Goal: Task Accomplishment & Management: Complete application form

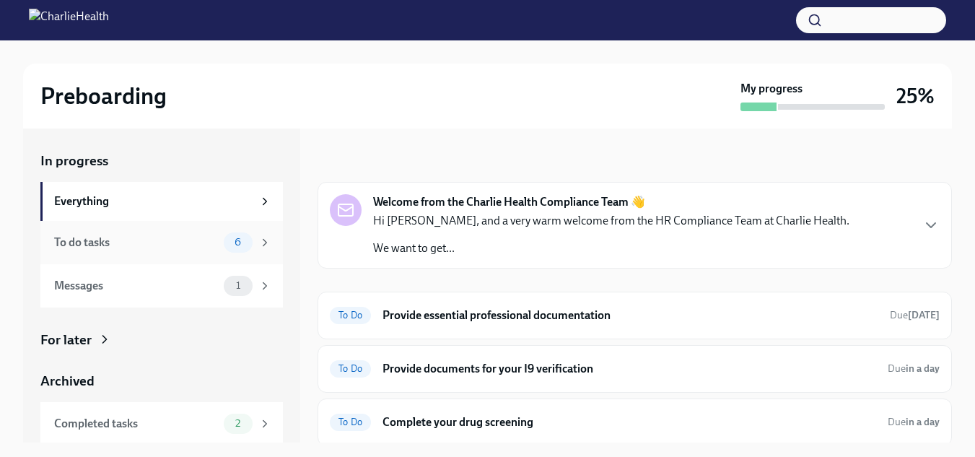
click at [151, 242] on div "To do tasks" at bounding box center [136, 243] width 164 height 16
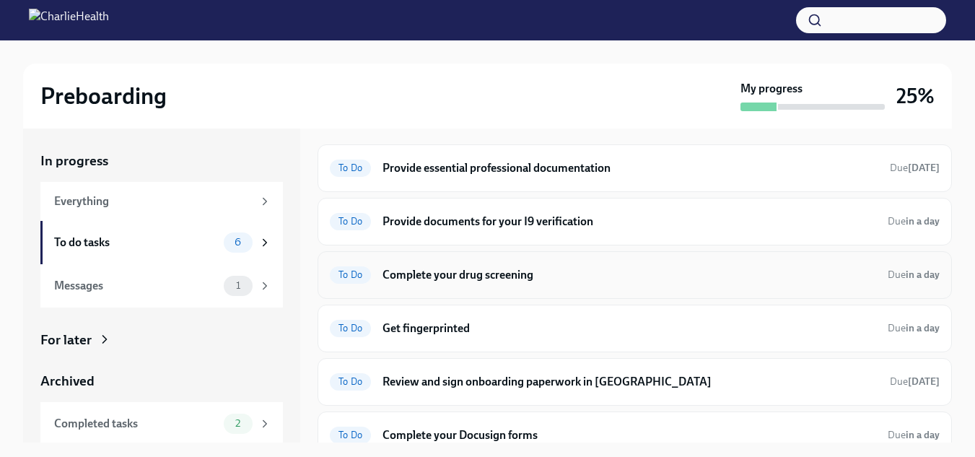
scroll to position [54, 0]
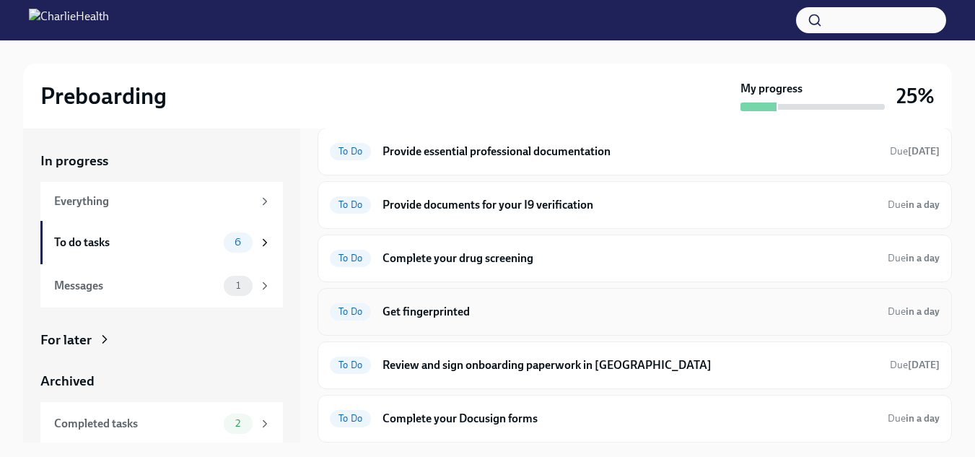
click at [467, 305] on h6 "Get fingerprinted" at bounding box center [630, 312] width 494 height 16
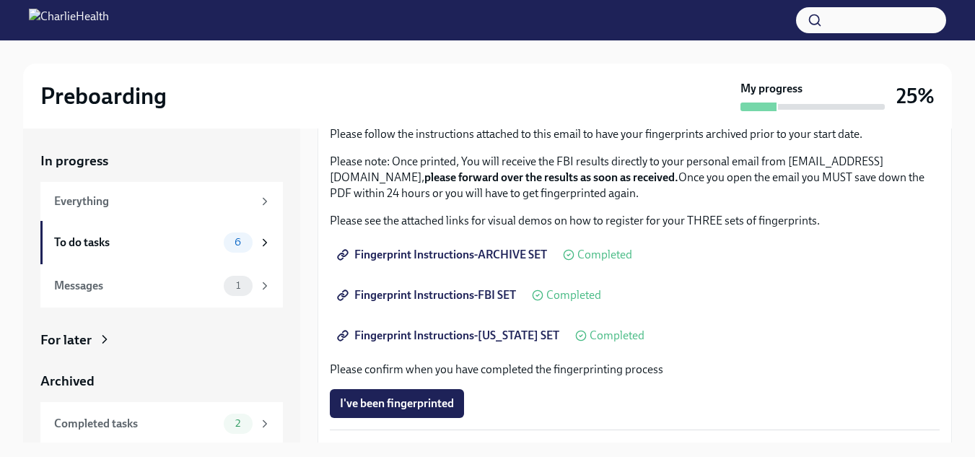
scroll to position [144, 0]
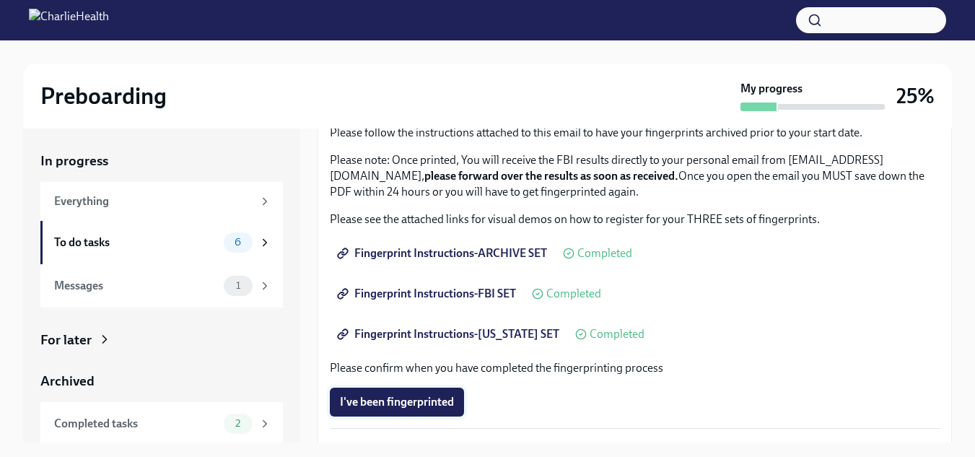
click at [409, 400] on span "I've been fingerprinted" at bounding box center [397, 402] width 114 height 14
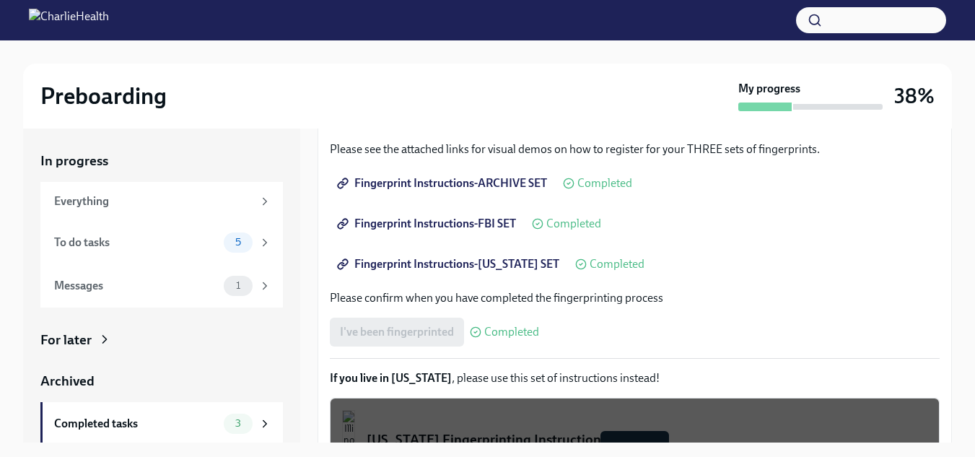
scroll to position [72, 0]
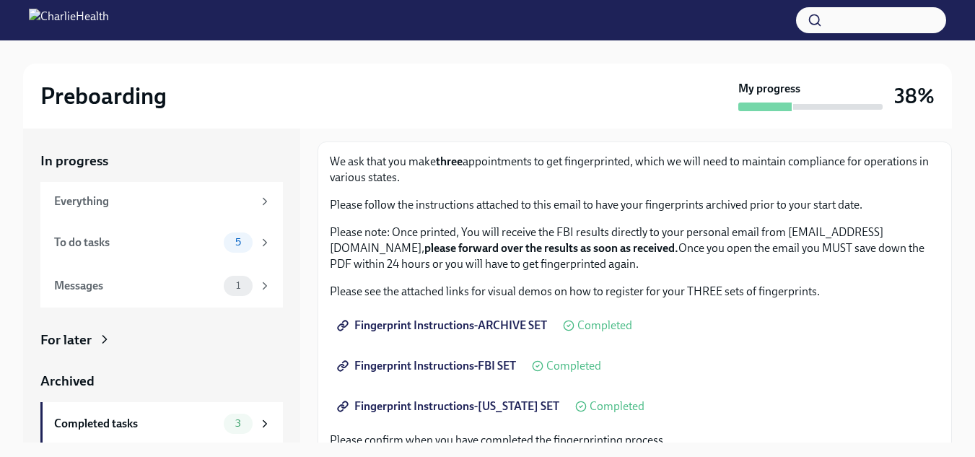
click at [514, 246] on p "Please note: Once printed, You will receive the FBI results directly to your pe…" at bounding box center [635, 249] width 610 height 48
drag, startPoint x: 516, startPoint y: 246, endPoint x: 801, endPoint y: 249, distance: 284.5
click at [802, 248] on p "Please note: Once printed, You will receive the FBI results directly to your pe…" at bounding box center [635, 249] width 610 height 48
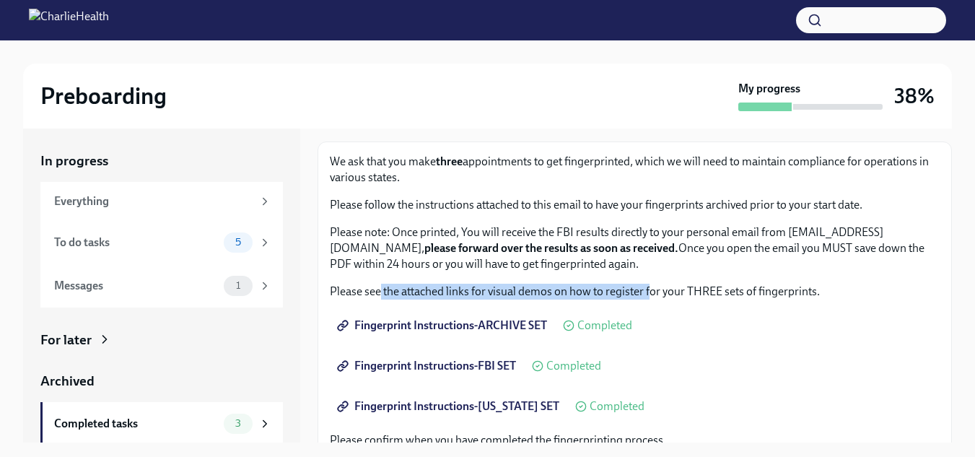
drag, startPoint x: 380, startPoint y: 289, endPoint x: 648, endPoint y: 289, distance: 267.1
click at [648, 289] on p "Please see the attached links for visual demos on how to register for your THRE…" at bounding box center [635, 292] width 610 height 16
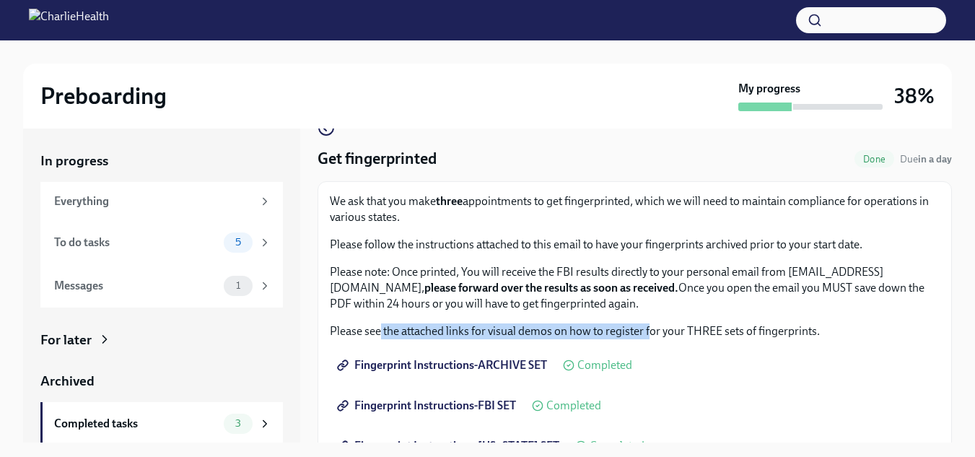
scroll to position [0, 0]
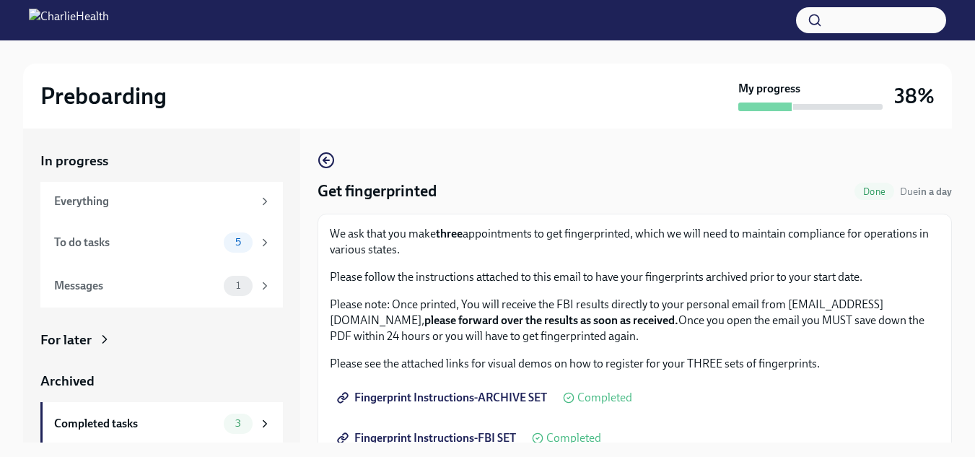
click at [645, 281] on p "Please follow the instructions attached to this email to have your fingerprints…" at bounding box center [635, 277] width 610 height 16
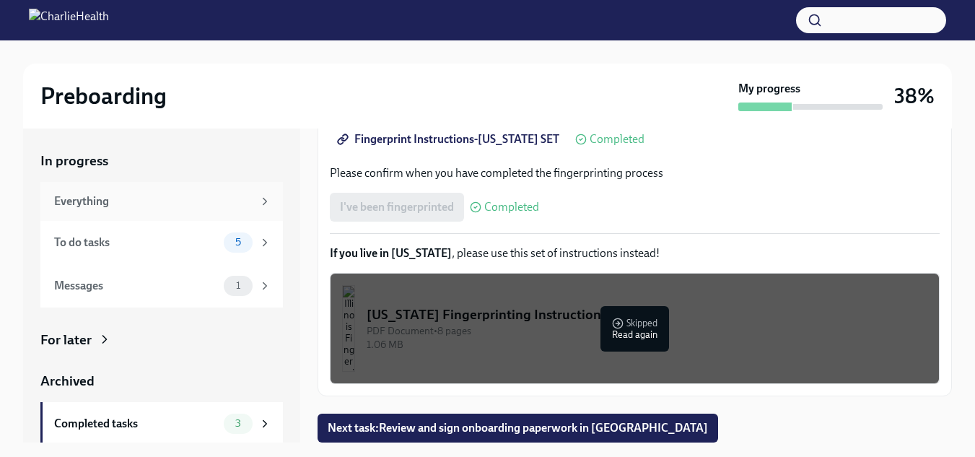
click at [94, 191] on div "Everything" at bounding box center [161, 201] width 243 height 39
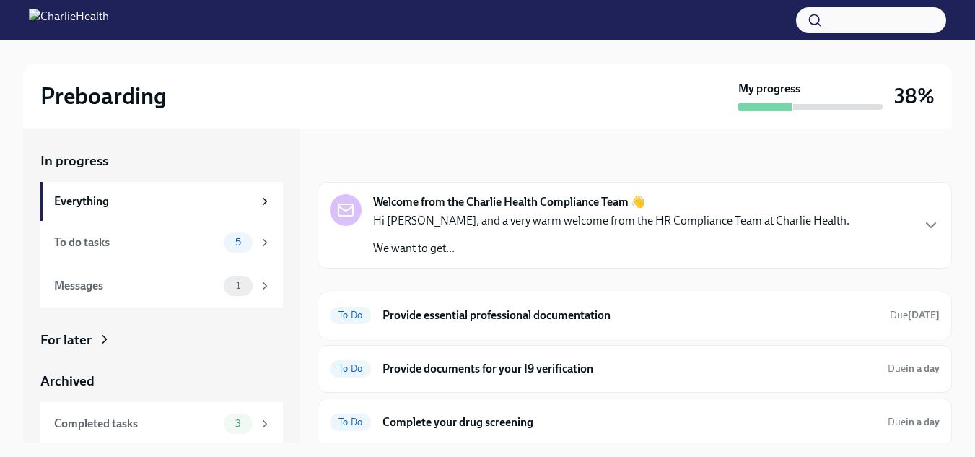
click at [530, 235] on div "Hi [PERSON_NAME], and a very warm welcome from the HR Compliance Team at Charli…" at bounding box center [611, 234] width 477 height 43
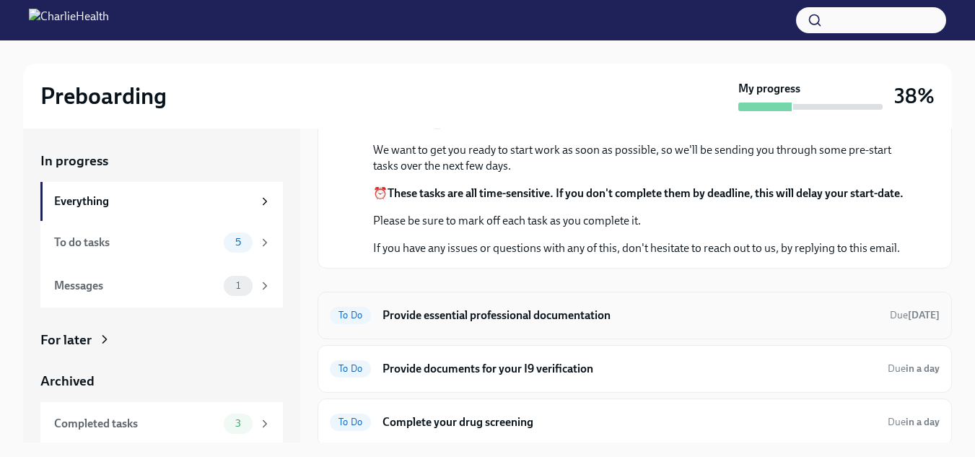
scroll to position [433, 0]
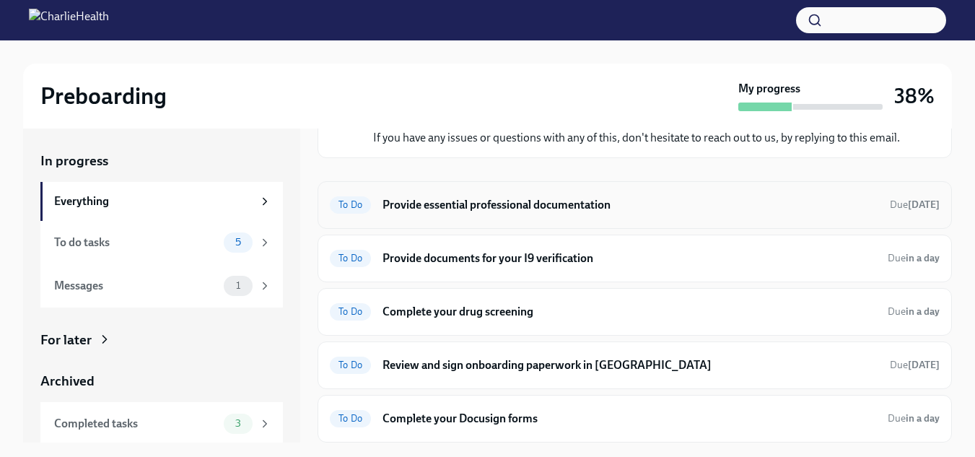
click at [478, 212] on h6 "Provide essential professional documentation" at bounding box center [631, 205] width 496 height 16
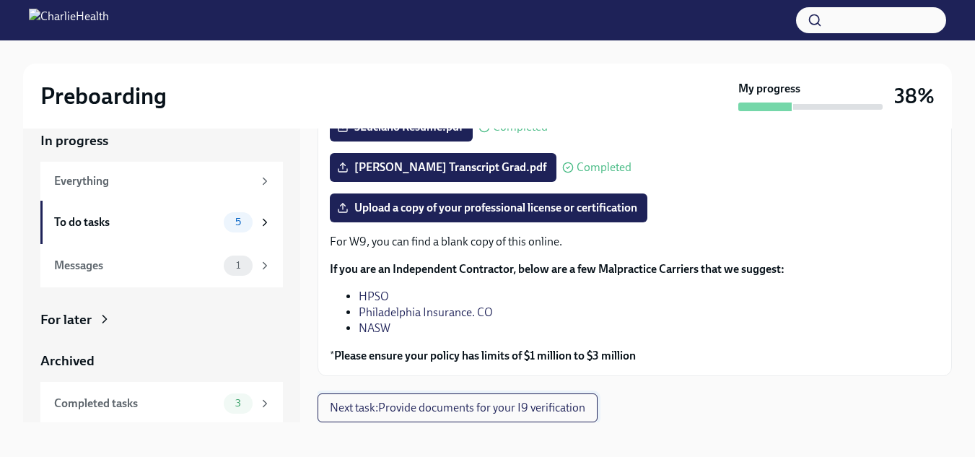
scroll to position [26, 0]
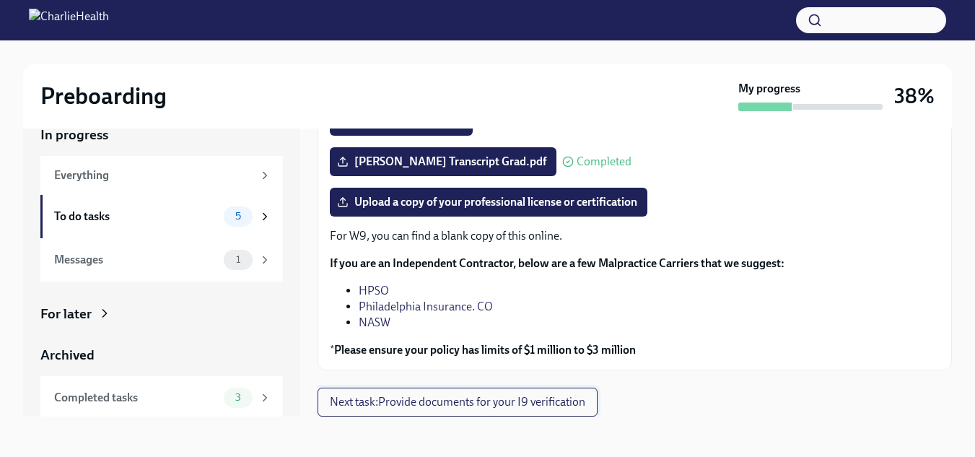
click at [404, 401] on span "Next task : Provide documents for your I9 verification" at bounding box center [458, 402] width 256 height 14
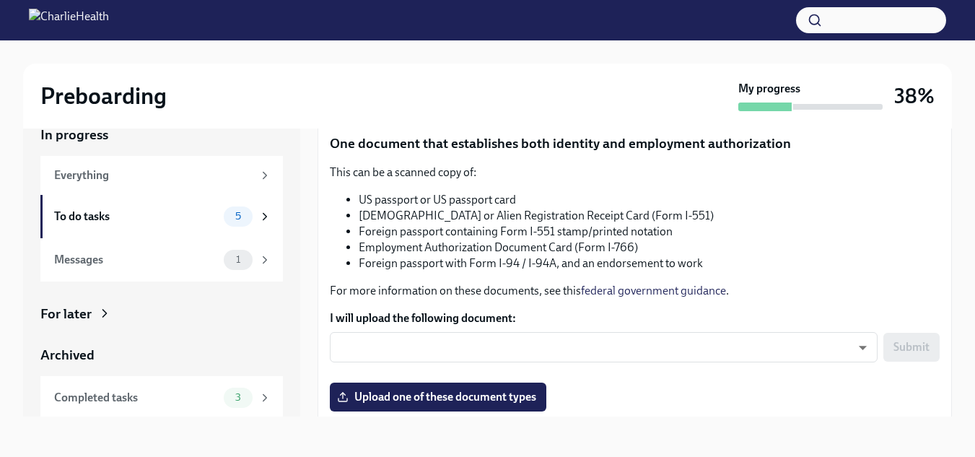
scroll to position [144, 0]
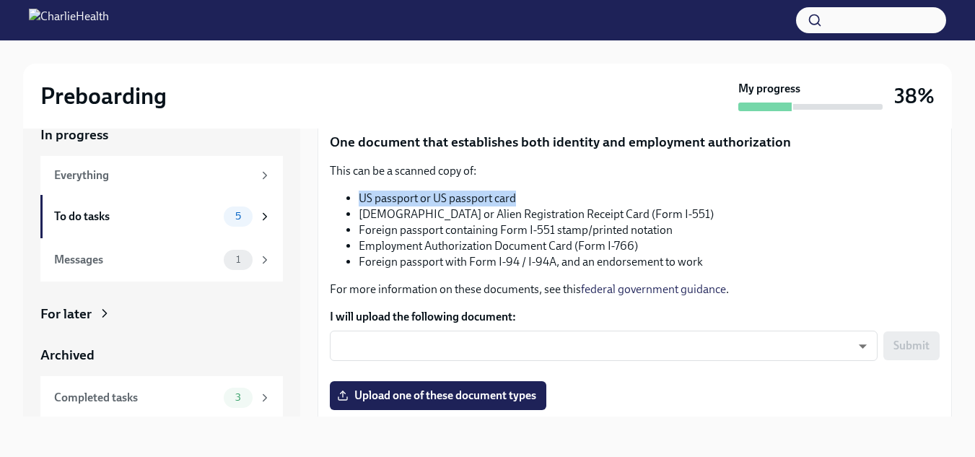
drag, startPoint x: 357, startPoint y: 196, endPoint x: 517, endPoint y: 204, distance: 160.4
click at [517, 204] on ul "US passport or US passport card [DEMOGRAPHIC_DATA] or Alien Registration Receip…" at bounding box center [635, 230] width 610 height 79
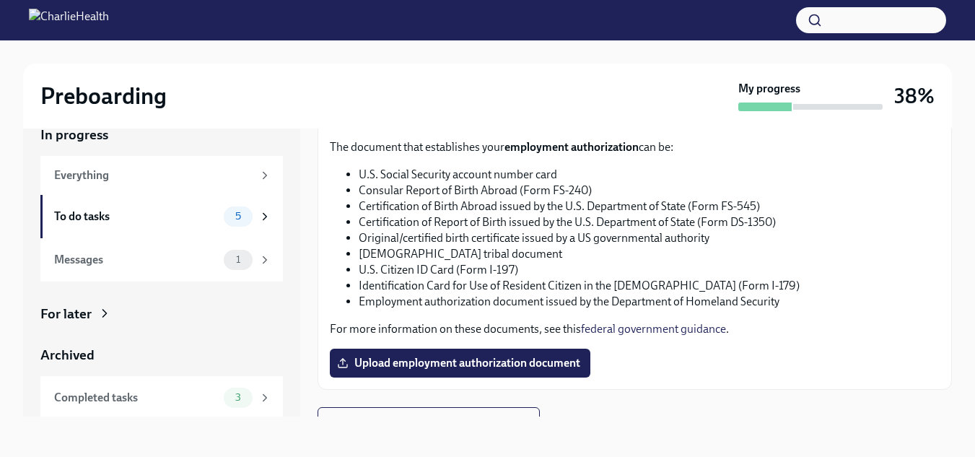
scroll to position [778, 0]
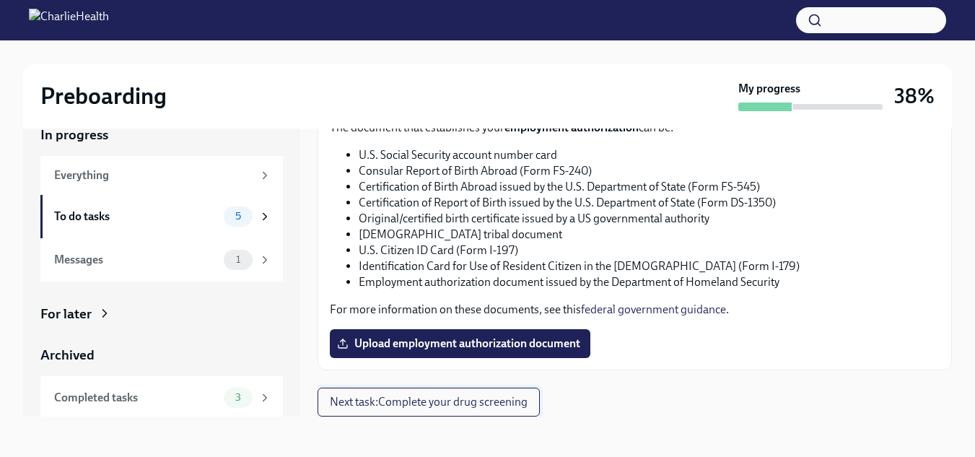
click at [412, 396] on span "Next task : Complete your drug screening" at bounding box center [429, 402] width 198 height 14
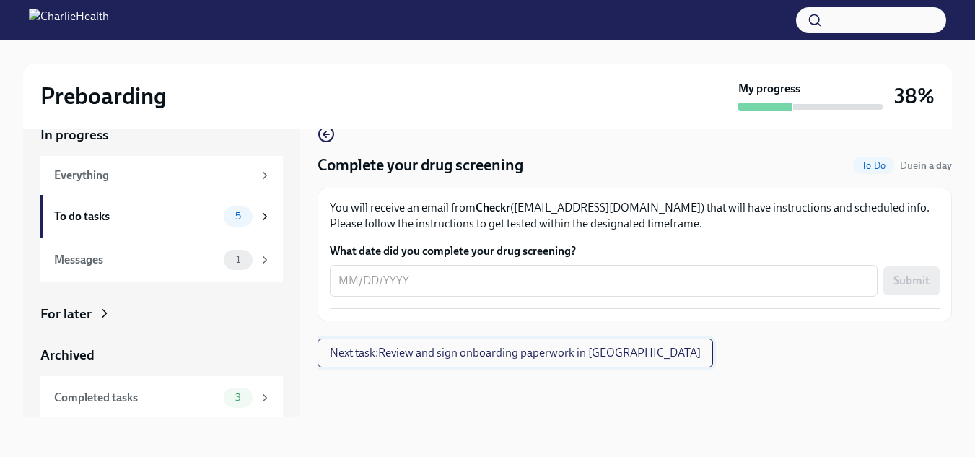
click at [429, 353] on span "Next task : Review and sign onboarding paperwork in [GEOGRAPHIC_DATA]" at bounding box center [515, 353] width 371 height 14
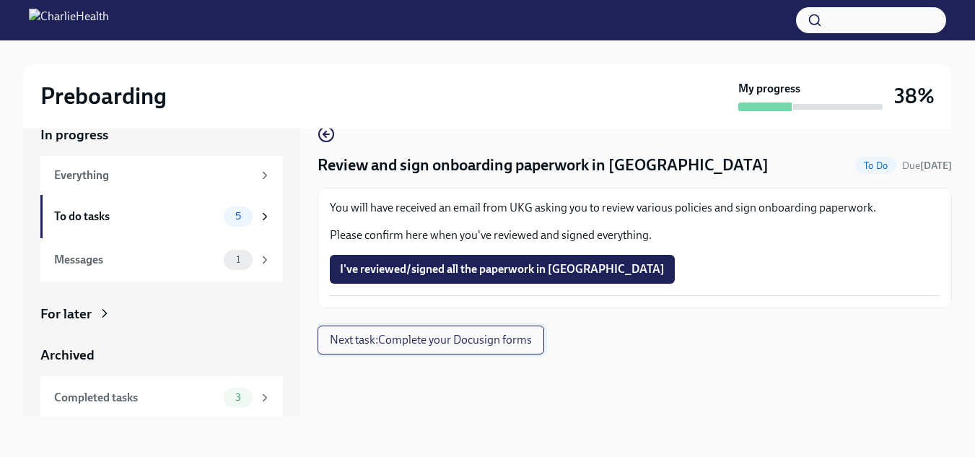
click at [441, 336] on span "Next task : Complete your Docusign forms" at bounding box center [431, 340] width 202 height 14
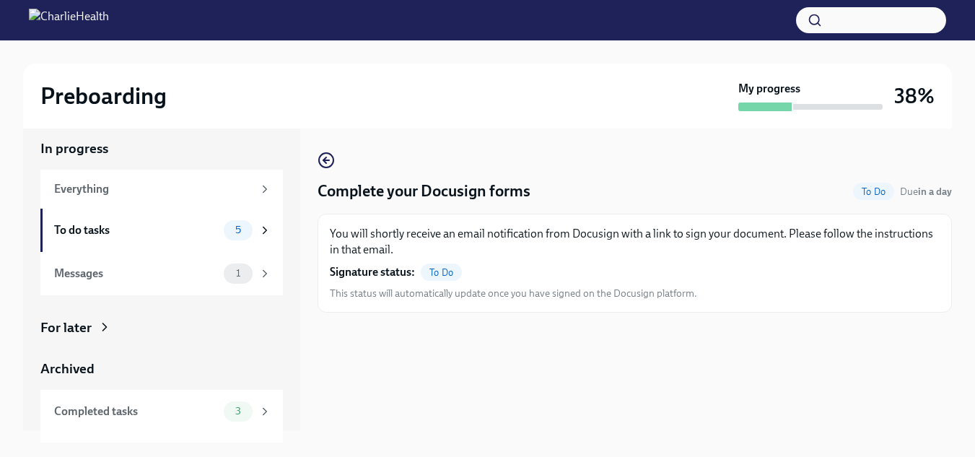
scroll to position [46, 0]
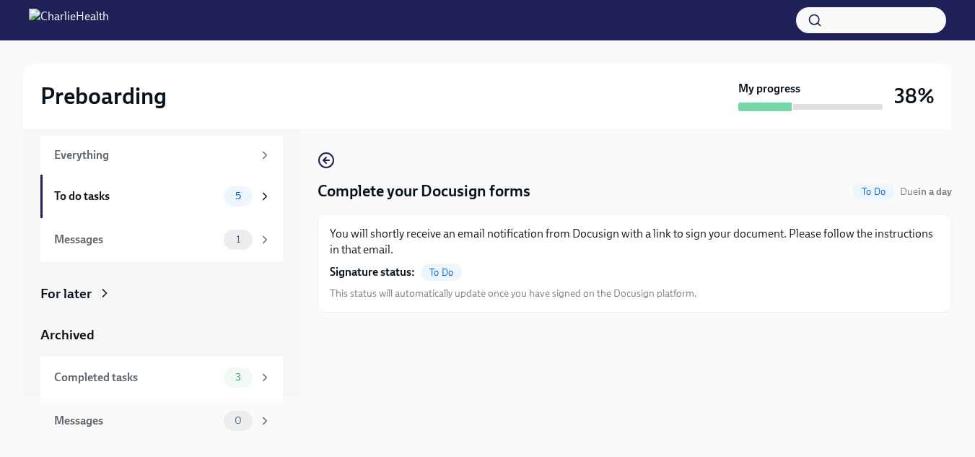
click at [104, 416] on div "Messages" at bounding box center [136, 421] width 164 height 16
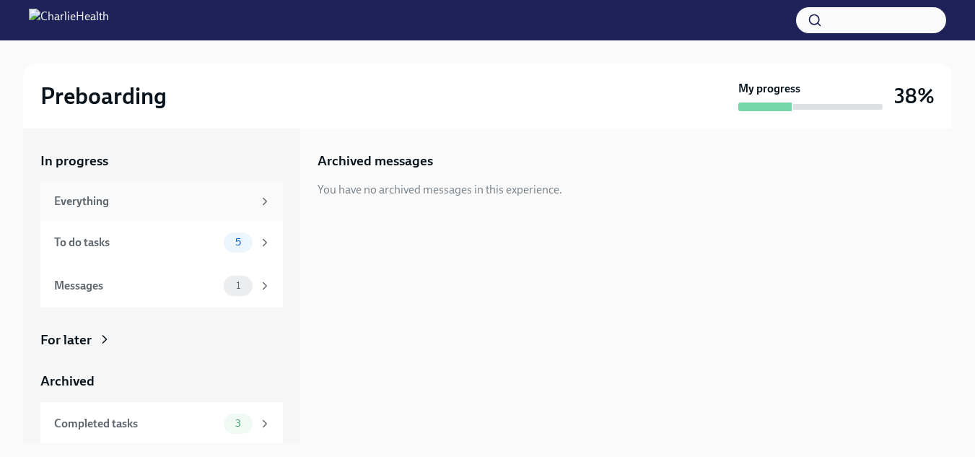
click at [165, 205] on div "Everything" at bounding box center [153, 201] width 199 height 16
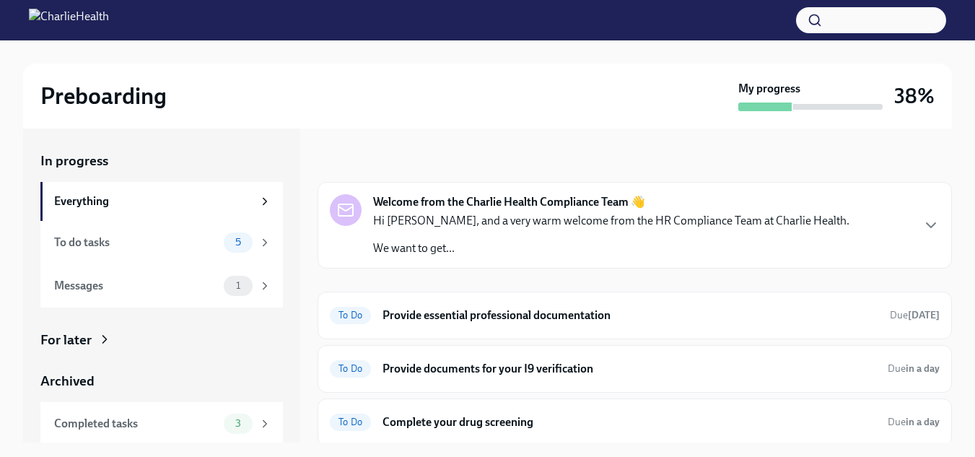
click at [604, 238] on div "Hi [PERSON_NAME], and a very warm welcome from the HR Compliance Team at Charli…" at bounding box center [611, 234] width 477 height 43
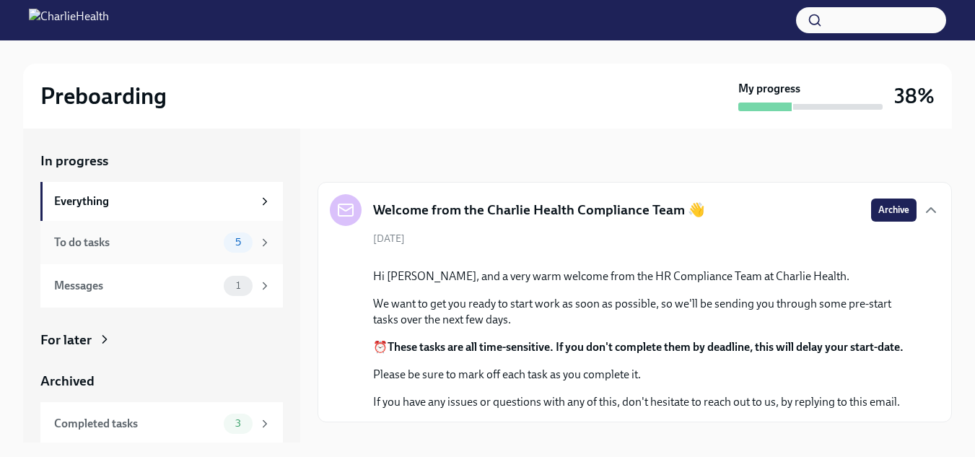
click at [169, 242] on div "To do tasks" at bounding box center [136, 243] width 164 height 16
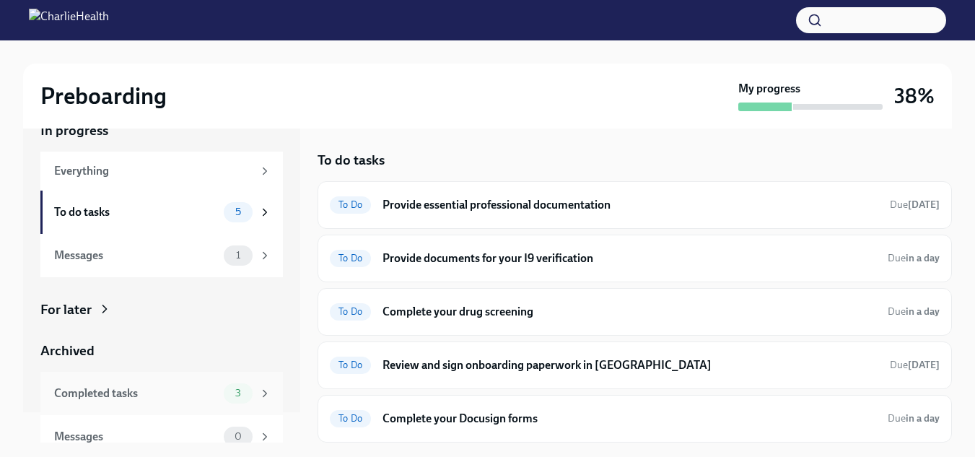
scroll to position [46, 0]
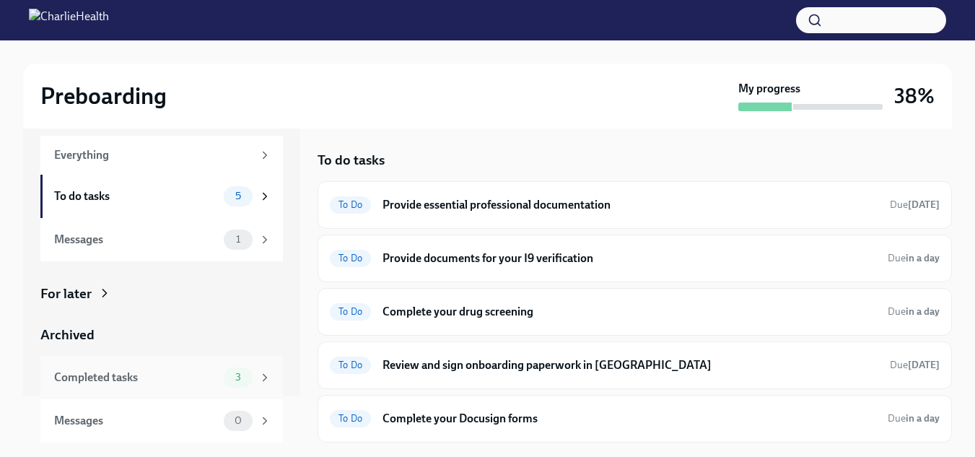
click at [149, 376] on div "Completed tasks" at bounding box center [136, 378] width 164 height 16
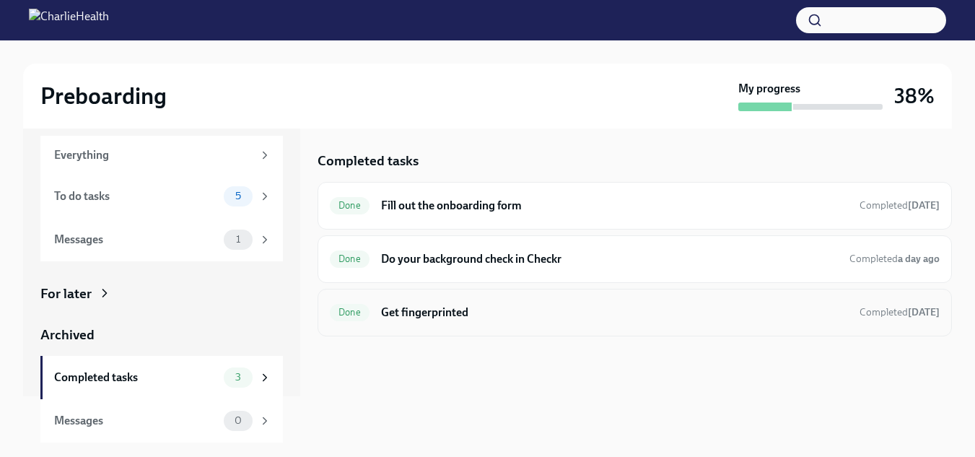
click at [509, 311] on h6 "Get fingerprinted" at bounding box center [614, 313] width 467 height 16
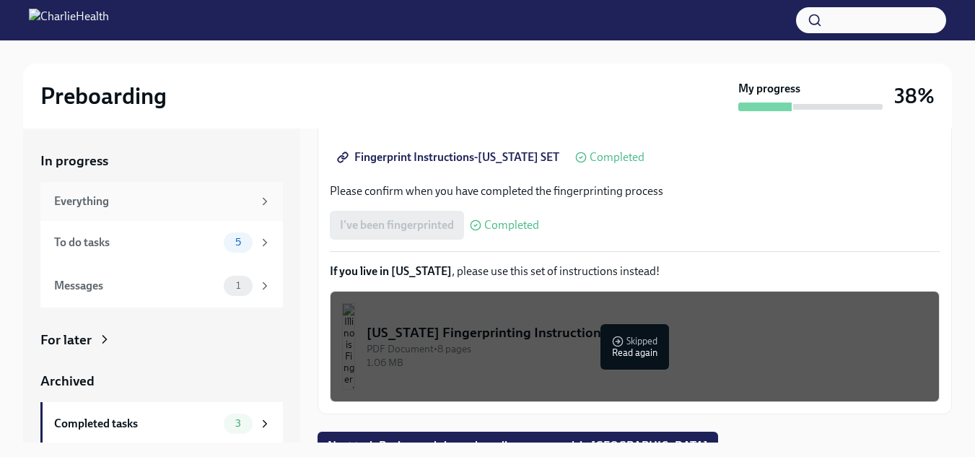
scroll to position [339, 0]
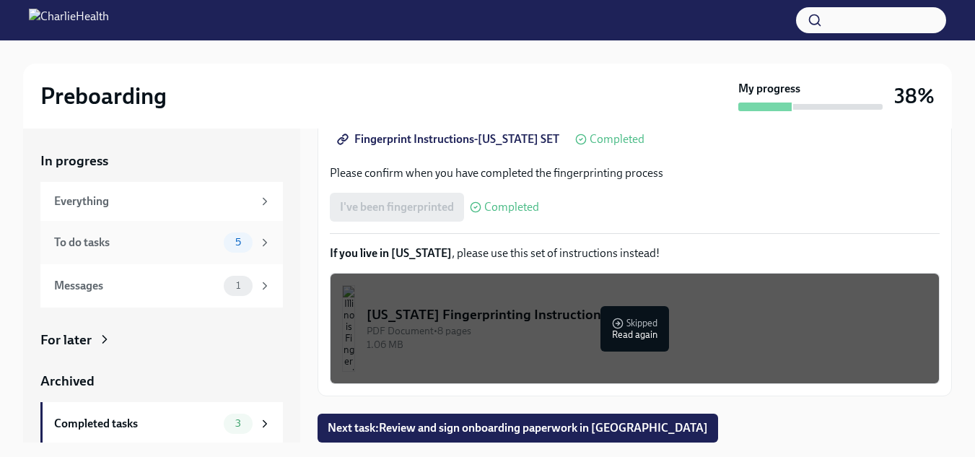
click at [108, 228] on div "To do tasks 5" at bounding box center [161, 242] width 243 height 43
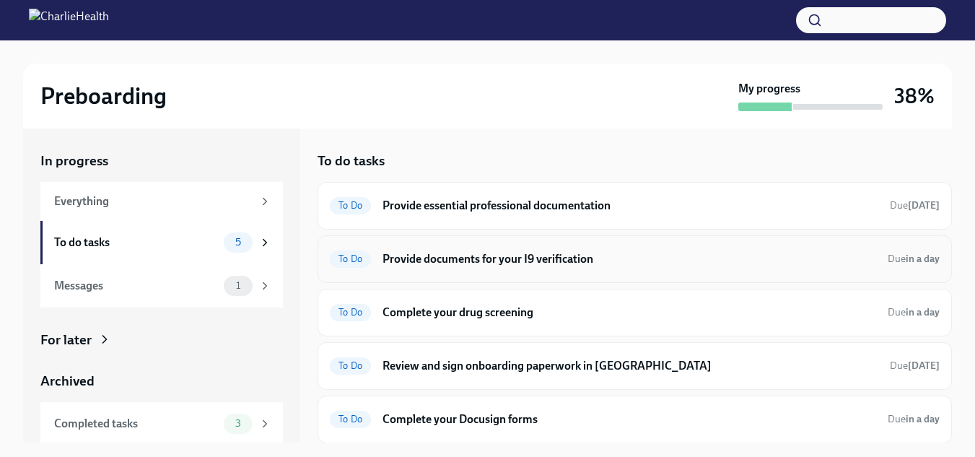
click at [494, 252] on h6 "Provide documents for your I9 verification" at bounding box center [630, 259] width 494 height 16
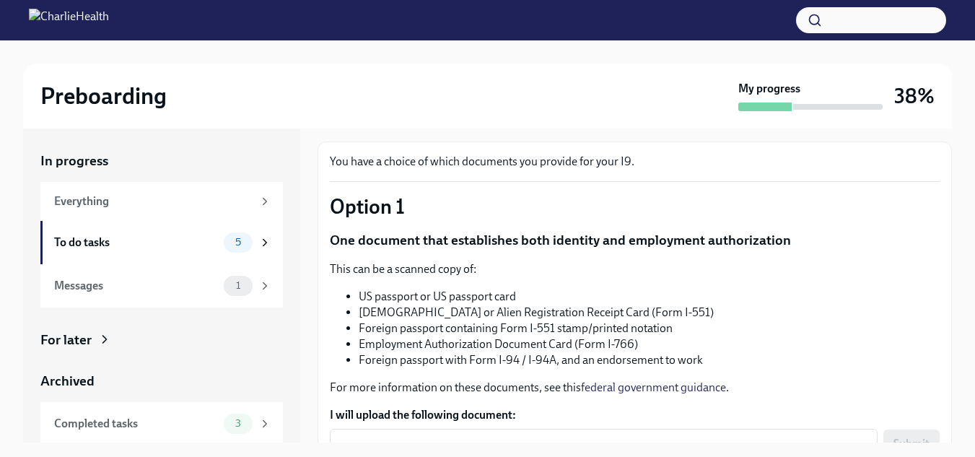
scroll to position [144, 0]
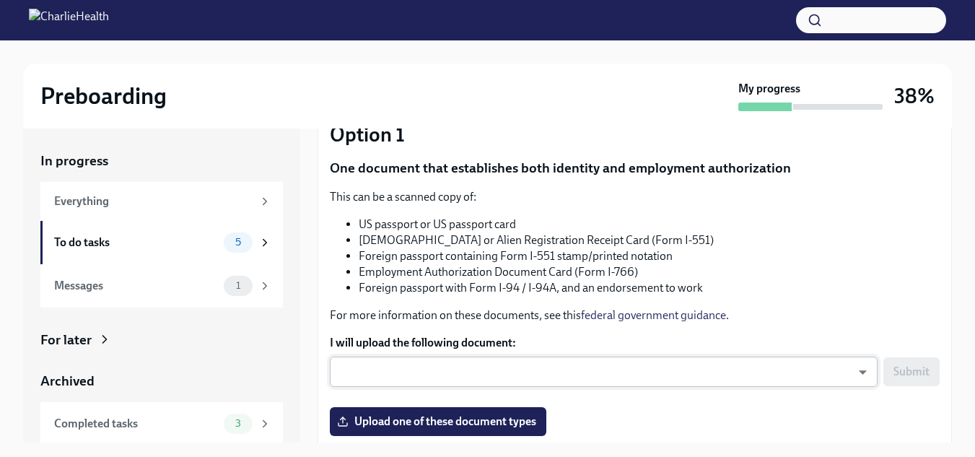
click at [836, 367] on body "Preboarding My progress 38% In progress Everything To do tasks 5 Messages 1 For…" at bounding box center [487, 241] width 975 height 483
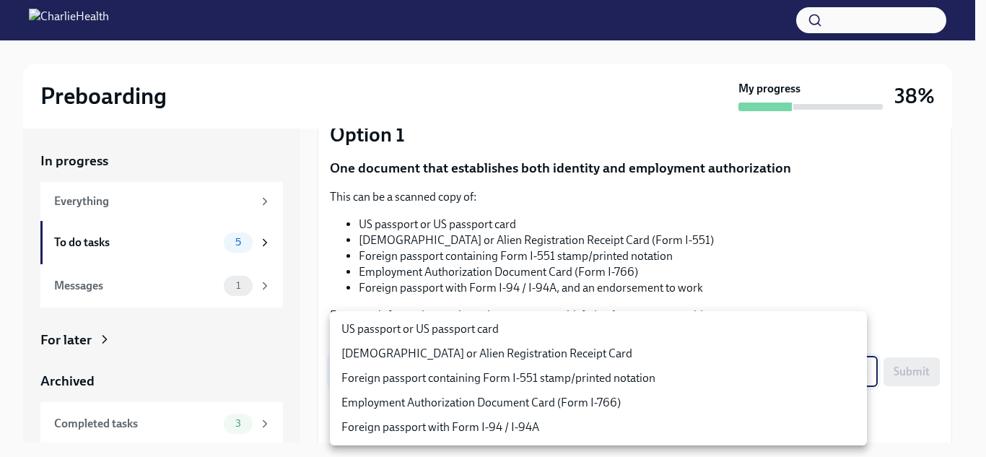
click at [421, 331] on li "US passport or US passport card" at bounding box center [598, 329] width 537 height 25
type input "KnYOjnC8x"
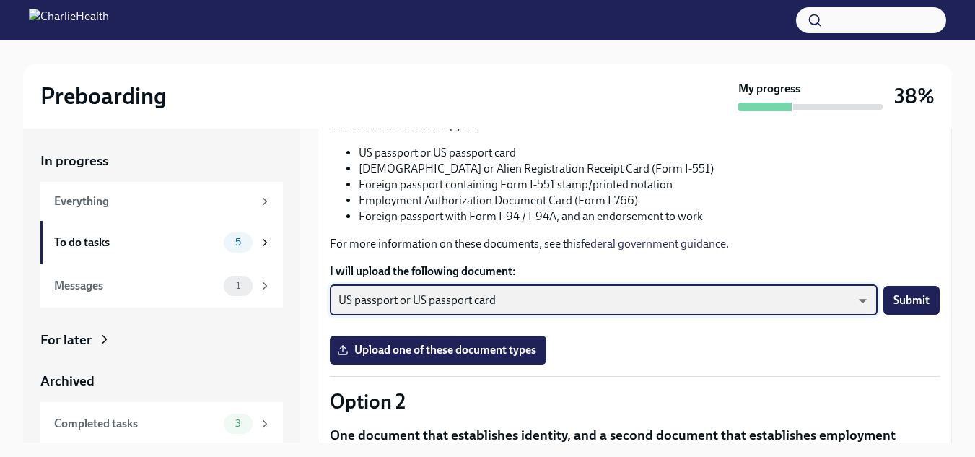
scroll to position [217, 0]
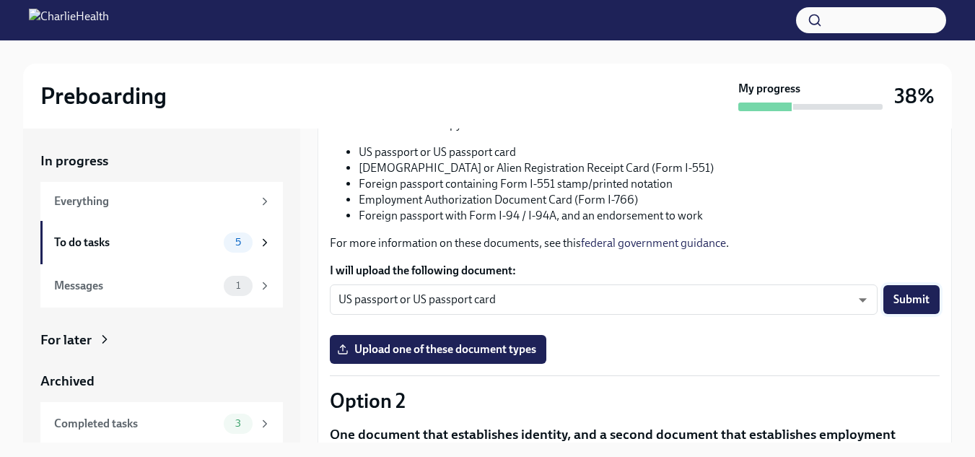
click at [895, 300] on span "Submit" at bounding box center [912, 299] width 36 height 14
click at [459, 354] on span "Upload one of these document types" at bounding box center [438, 349] width 196 height 14
click at [0, 0] on input "Upload one of these document types" at bounding box center [0, 0] width 0 height 0
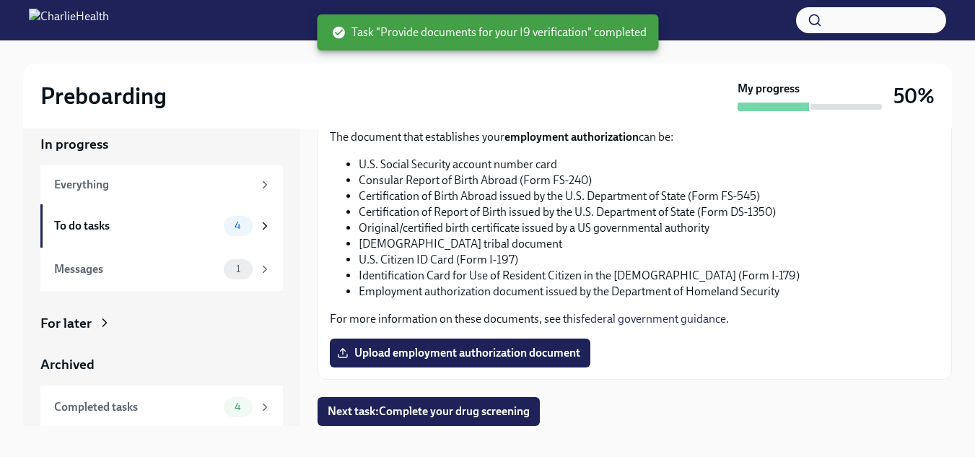
scroll to position [26, 0]
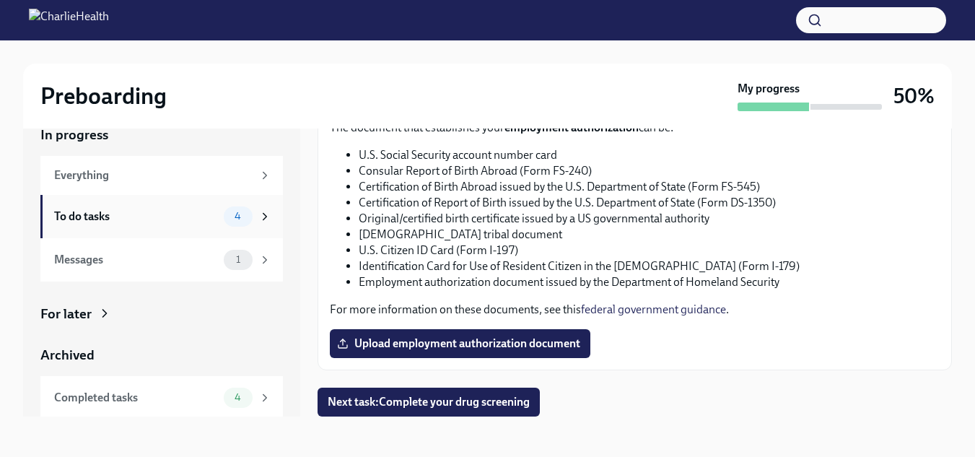
click at [113, 212] on div "To do tasks" at bounding box center [136, 217] width 164 height 16
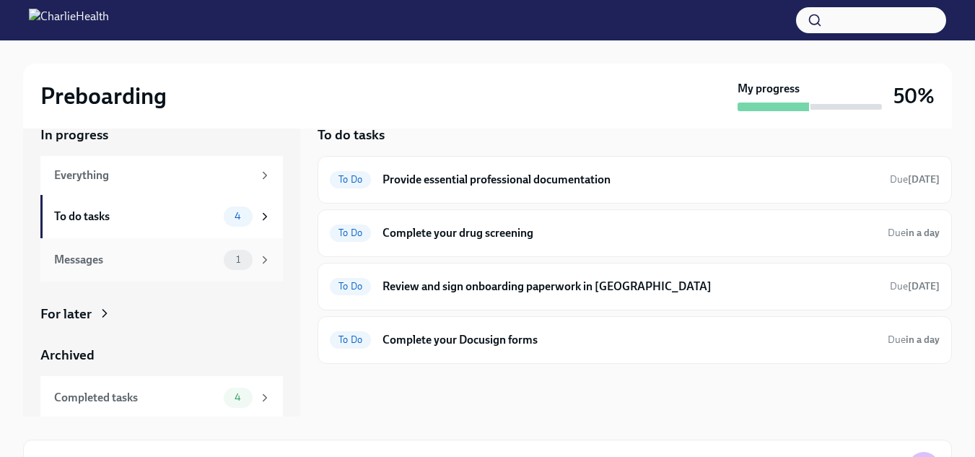
click at [137, 251] on div "Messages 1" at bounding box center [162, 260] width 217 height 20
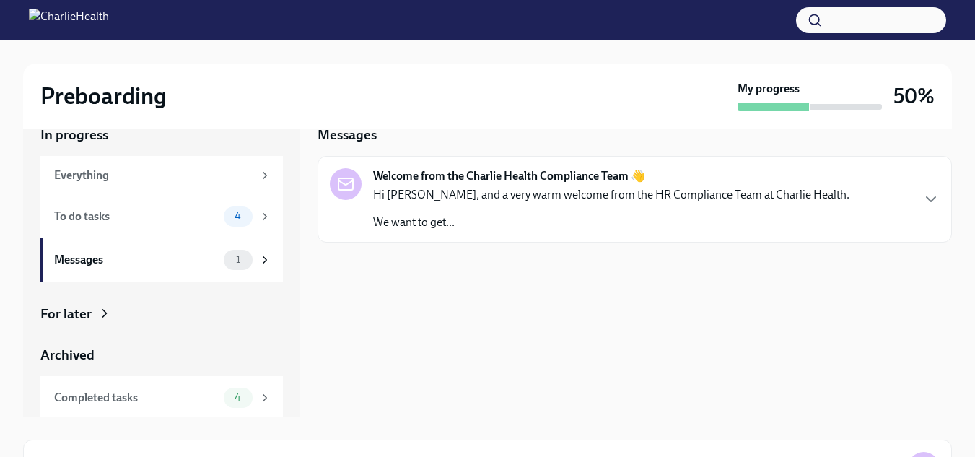
click at [499, 228] on p "We want to get..." at bounding box center [611, 222] width 477 height 16
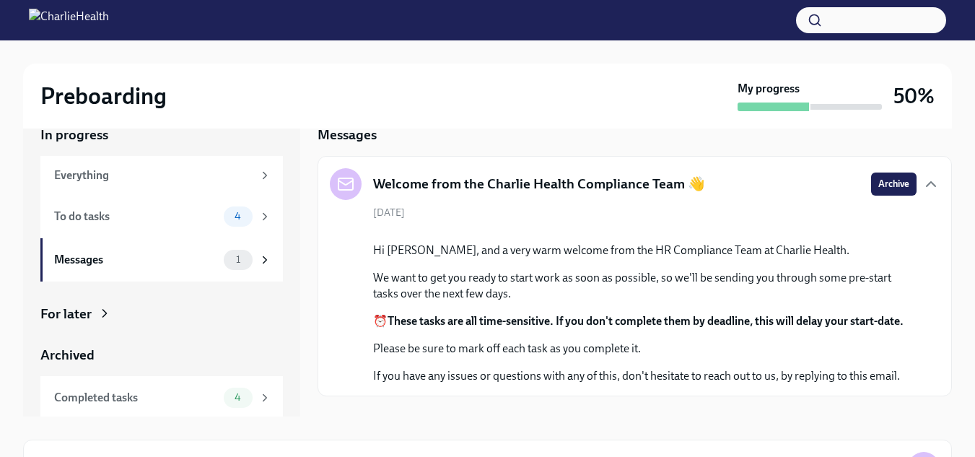
scroll to position [149, 0]
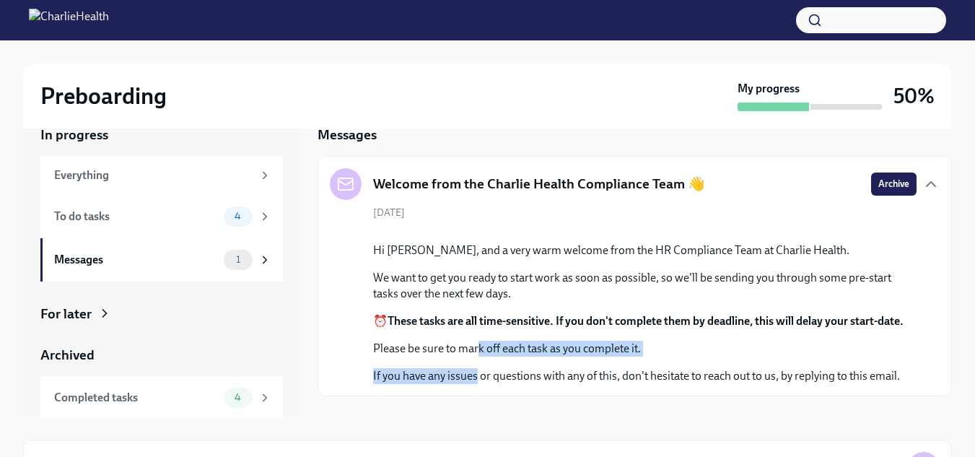
drag, startPoint x: 477, startPoint y: 402, endPoint x: 480, endPoint y: 328, distance: 74.5
click at [480, 338] on div "Hi [PERSON_NAME], and a very warm welcome from the HR Compliance Team at Charli…" at bounding box center [645, 314] width 544 height 142
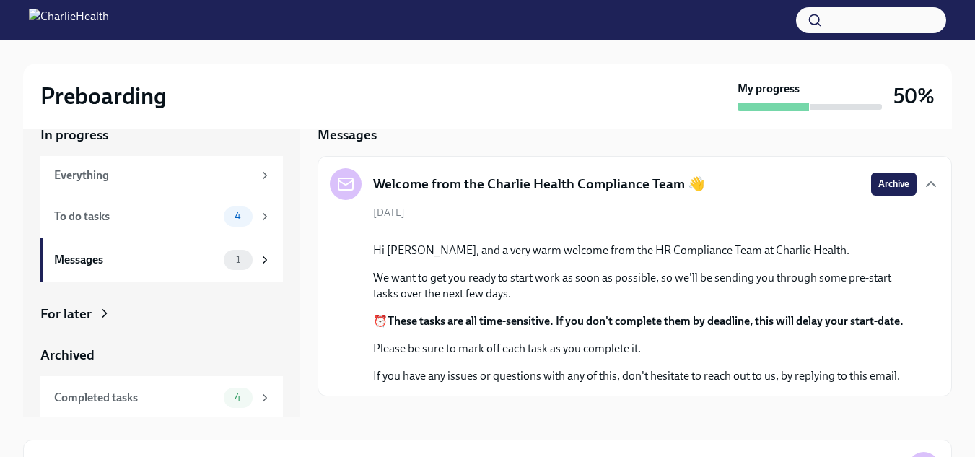
drag, startPoint x: 429, startPoint y: 301, endPoint x: 420, endPoint y: 300, distance: 8.8
click at [428, 301] on p "We want to get you ready to start work as soon as possible, so we'll be sending…" at bounding box center [645, 286] width 544 height 32
click at [124, 181] on div "Everything" at bounding box center [153, 176] width 199 height 16
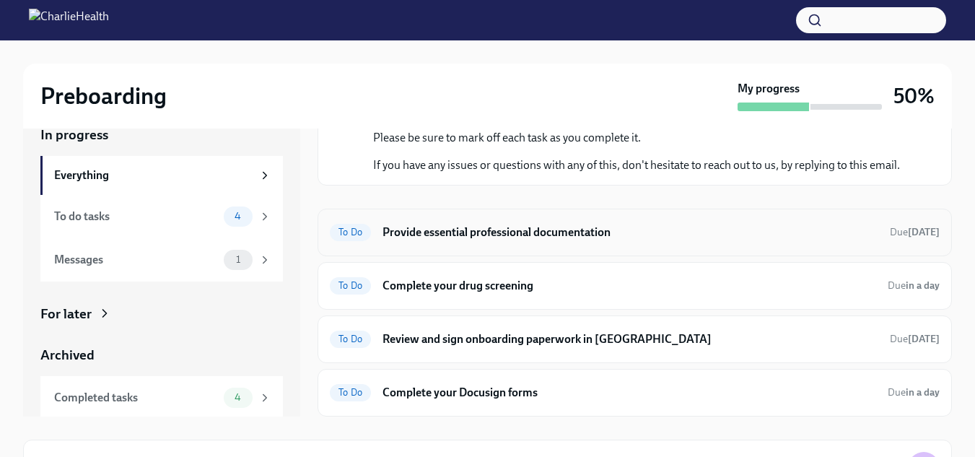
scroll to position [380, 0]
click at [534, 237] on h6 "Provide essential professional documentation" at bounding box center [631, 233] width 496 height 16
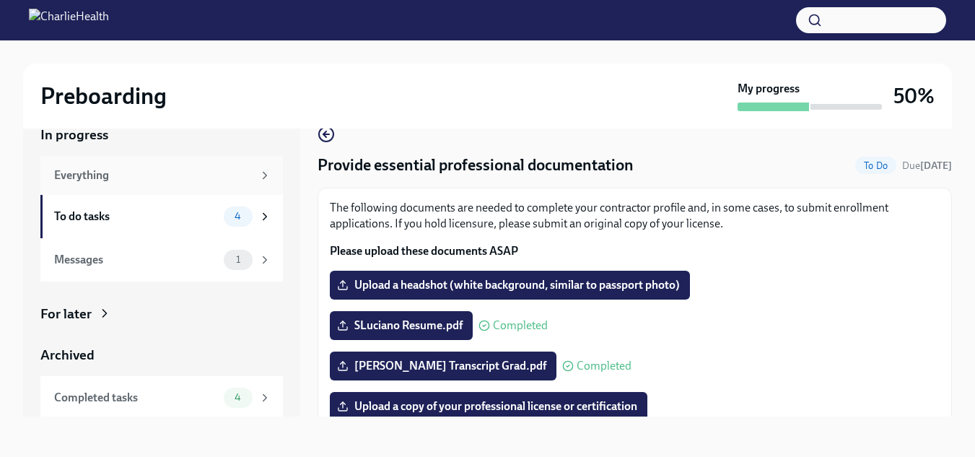
click at [129, 180] on div "Everything" at bounding box center [153, 176] width 199 height 16
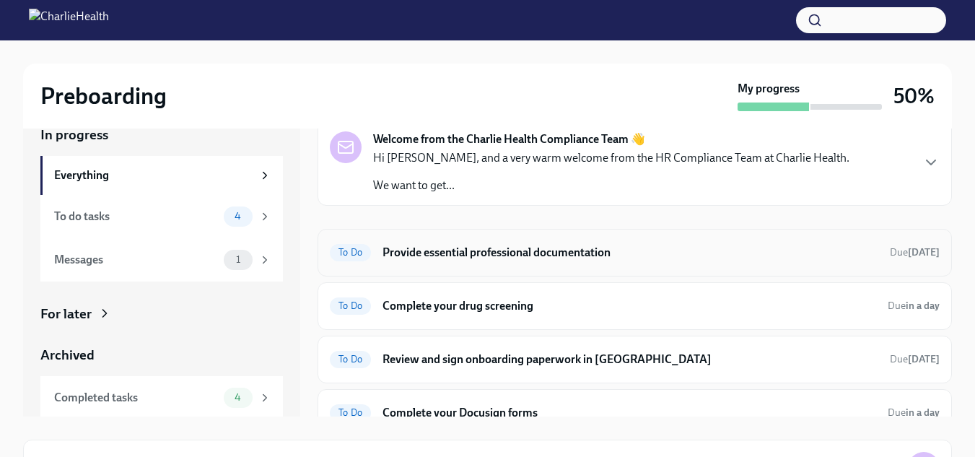
scroll to position [57, 0]
